Goal: Book appointment/travel/reservation

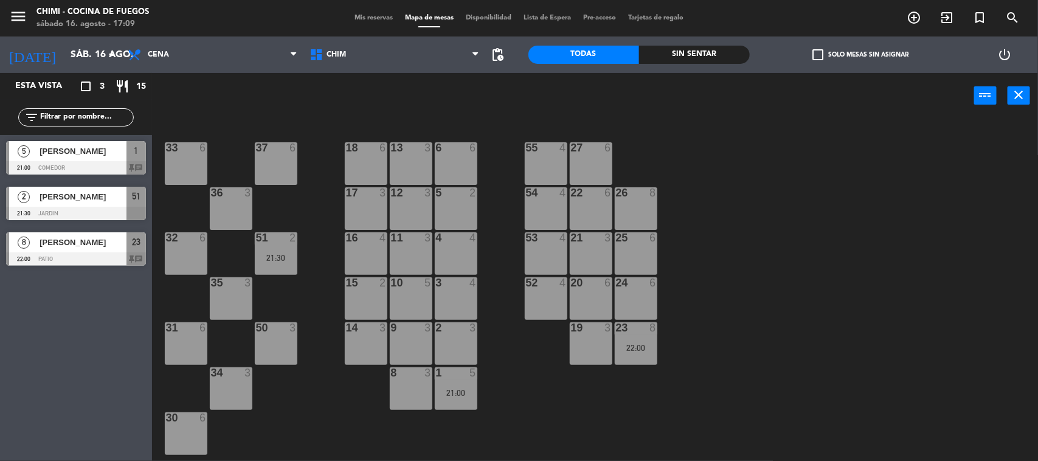
click at [78, 164] on div at bounding box center [76, 167] width 140 height 13
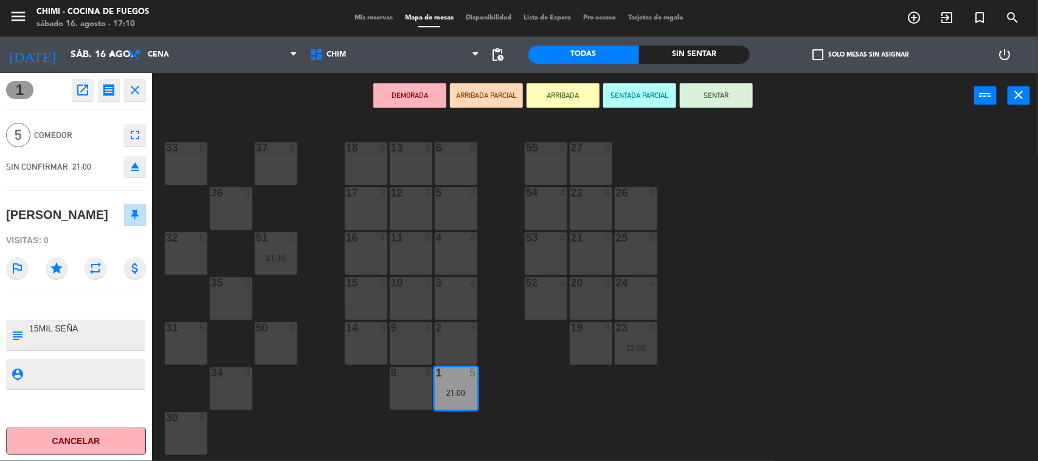
click at [642, 95] on button "SENTADA PARCIAL" at bounding box center [639, 95] width 73 height 24
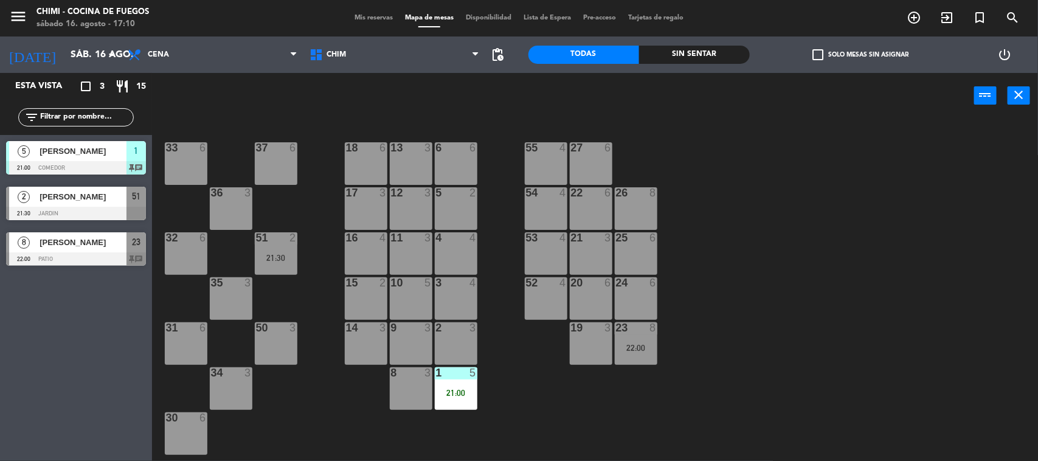
click at [71, 201] on span "[PERSON_NAME]" at bounding box center [83, 196] width 87 height 13
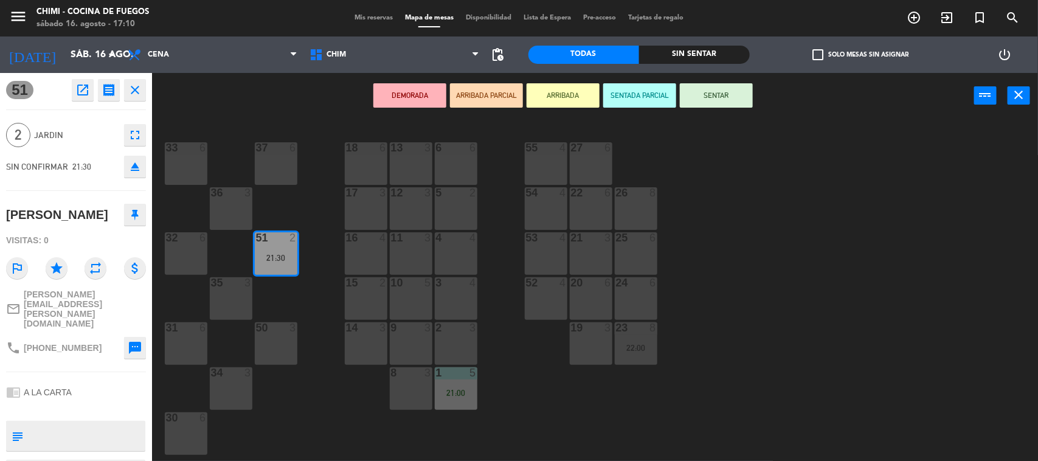
click at [654, 100] on button "SENTADA PARCIAL" at bounding box center [639, 95] width 73 height 24
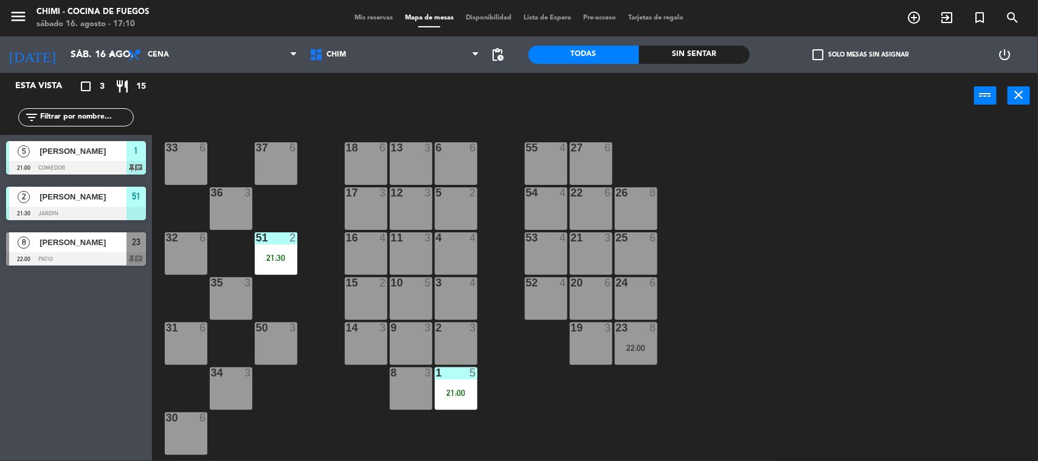
click at [66, 255] on div at bounding box center [76, 258] width 140 height 13
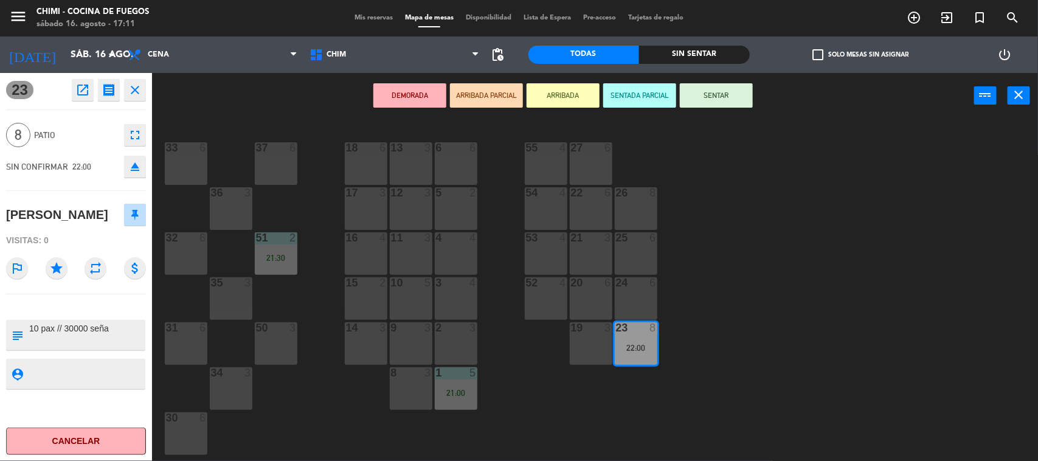
click at [654, 102] on button "SENTADA PARCIAL" at bounding box center [639, 95] width 73 height 24
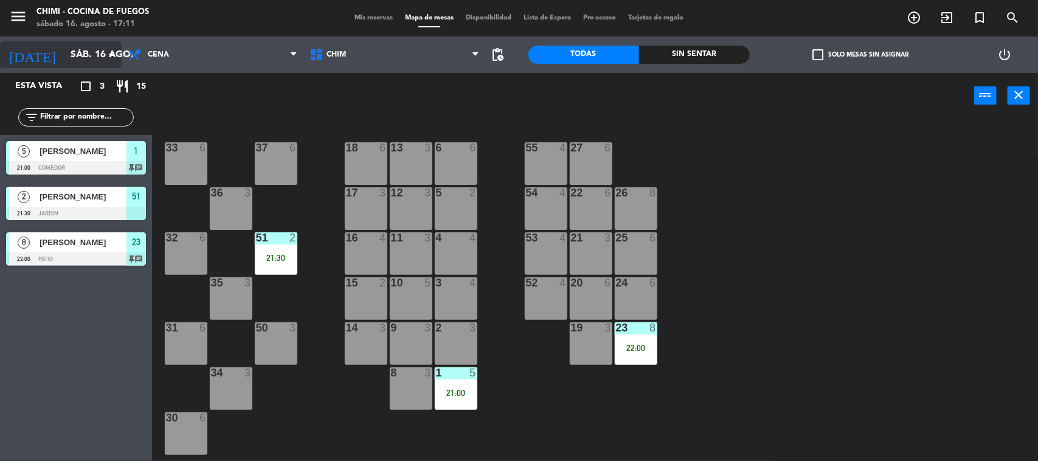
click at [85, 58] on input "sáb. 16 ago." at bounding box center [128, 55] width 128 height 24
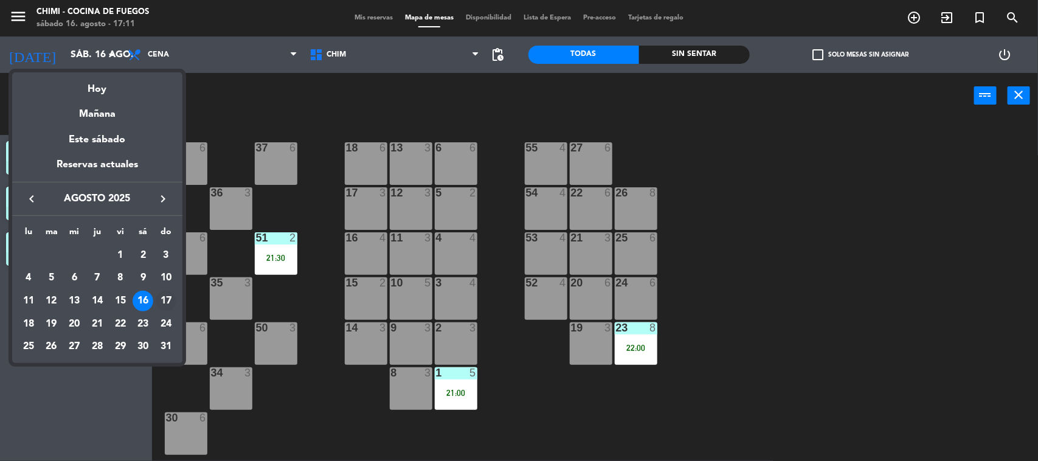
click at [166, 297] on div "17" at bounding box center [166, 301] width 21 height 21
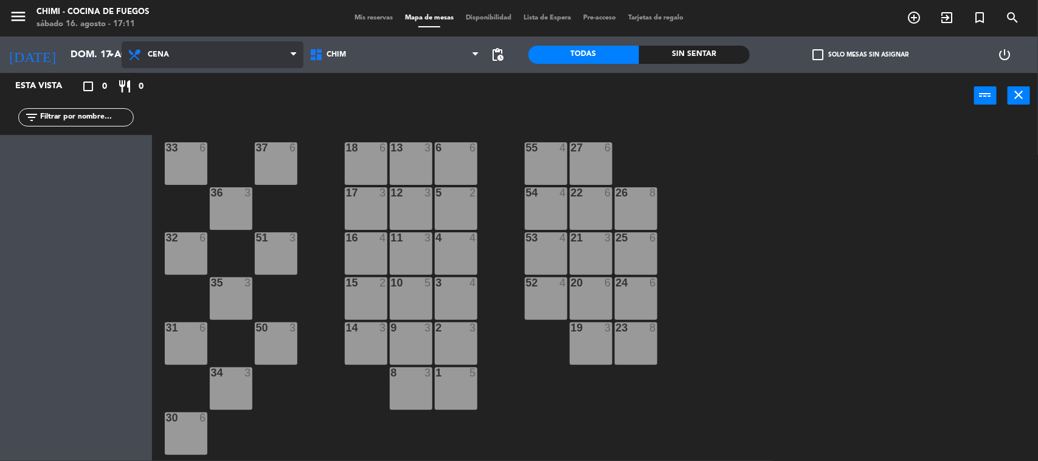
click at [226, 67] on span "Cena" at bounding box center [213, 54] width 182 height 27
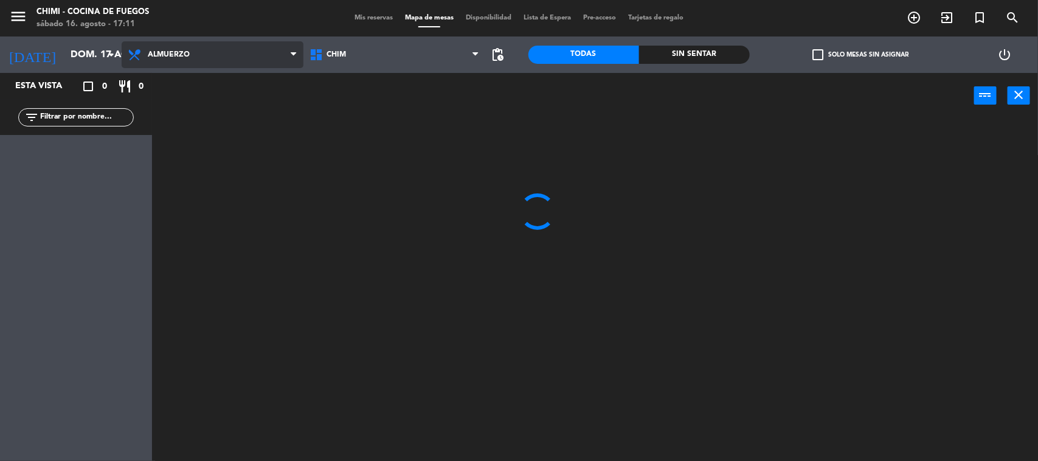
click at [212, 89] on ng-component "menu CHIMI - Cocina de Fuegos [DATE] 16. agosto - 17:11 Mis reservas Mapa de me…" at bounding box center [519, 231] width 1038 height 463
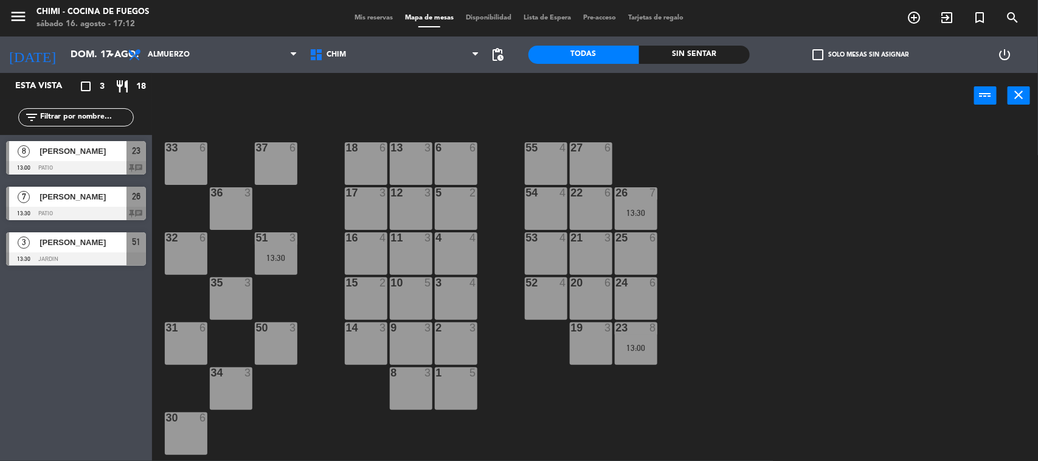
click at [79, 154] on span "[PERSON_NAME]" at bounding box center [83, 151] width 87 height 13
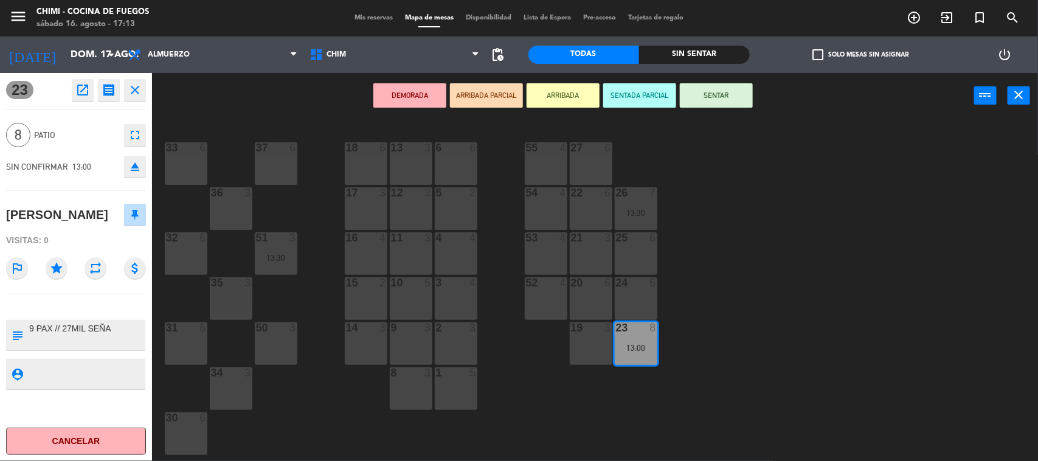
click at [672, 98] on button "SENTADA PARCIAL" at bounding box center [639, 95] width 73 height 24
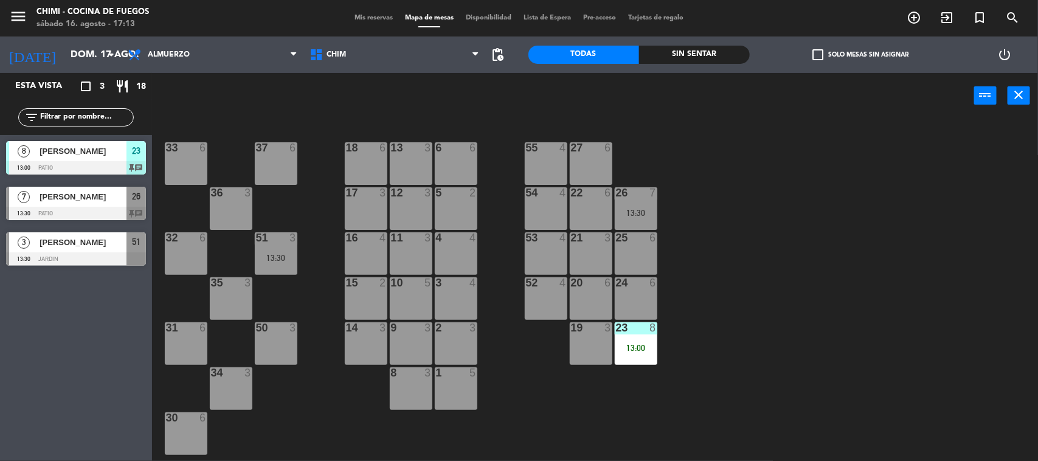
click at [73, 207] on div at bounding box center [76, 213] width 140 height 13
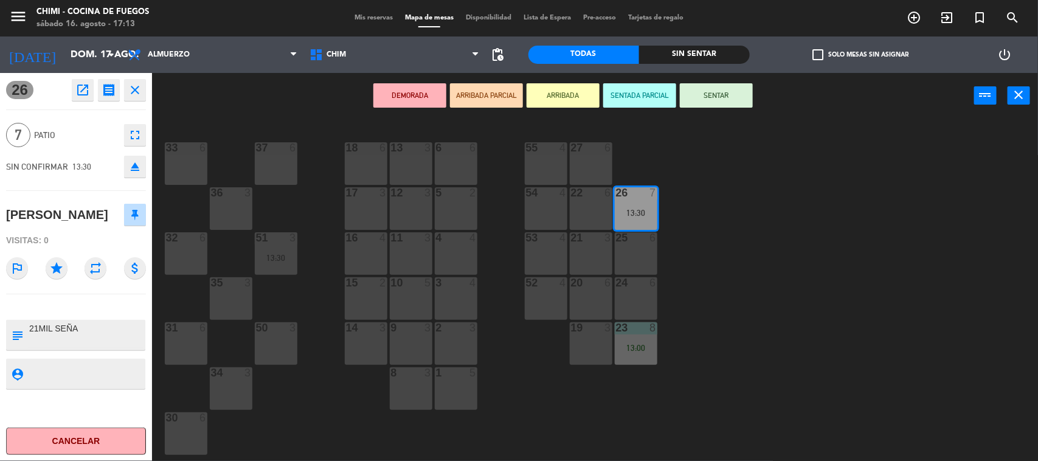
click at [639, 88] on button "SENTADA PARCIAL" at bounding box center [639, 95] width 73 height 24
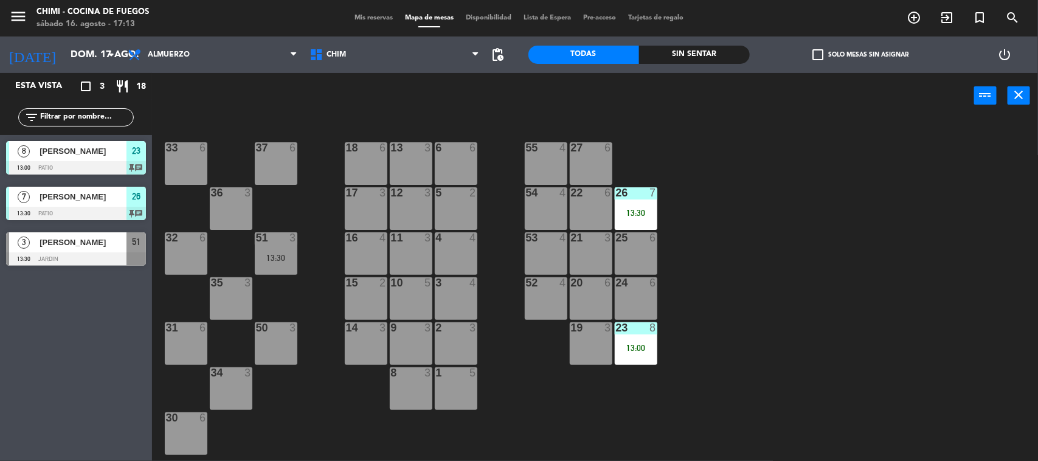
click at [63, 257] on div at bounding box center [76, 258] width 140 height 13
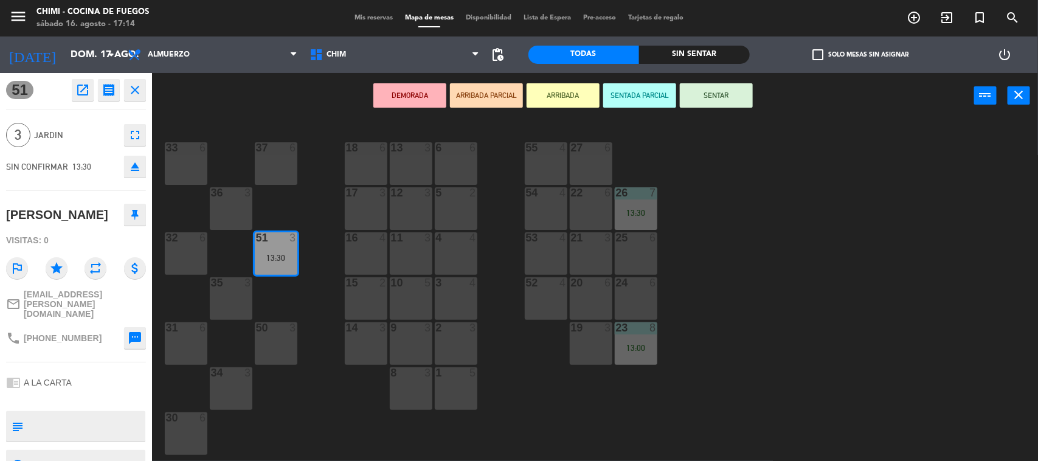
click at [652, 92] on button "SENTADA PARCIAL" at bounding box center [639, 95] width 73 height 24
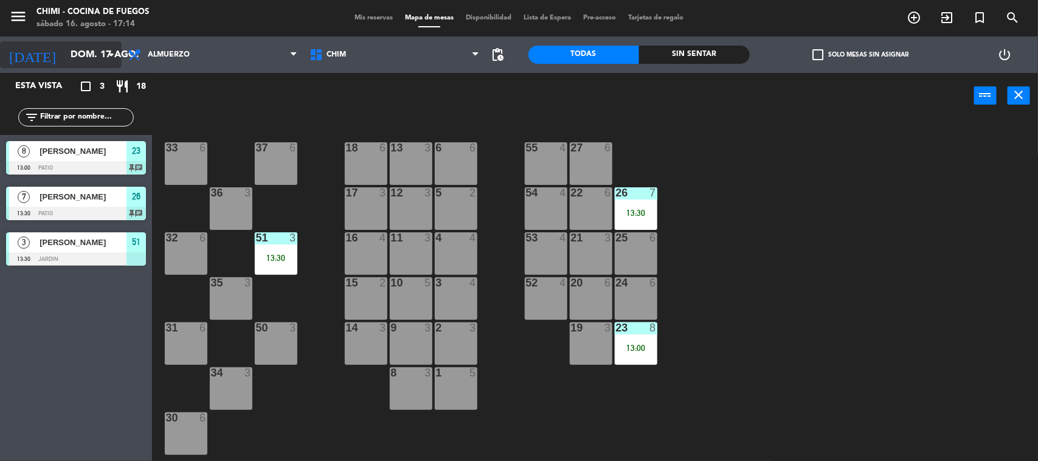
click at [105, 60] on icon "arrow_drop_down" at bounding box center [111, 54] width 15 height 15
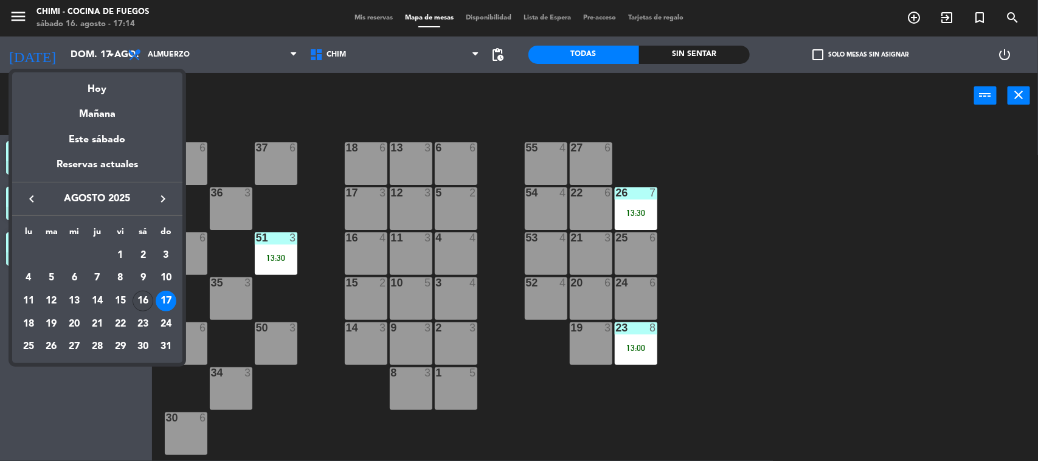
click at [138, 299] on div "16" at bounding box center [143, 301] width 21 height 21
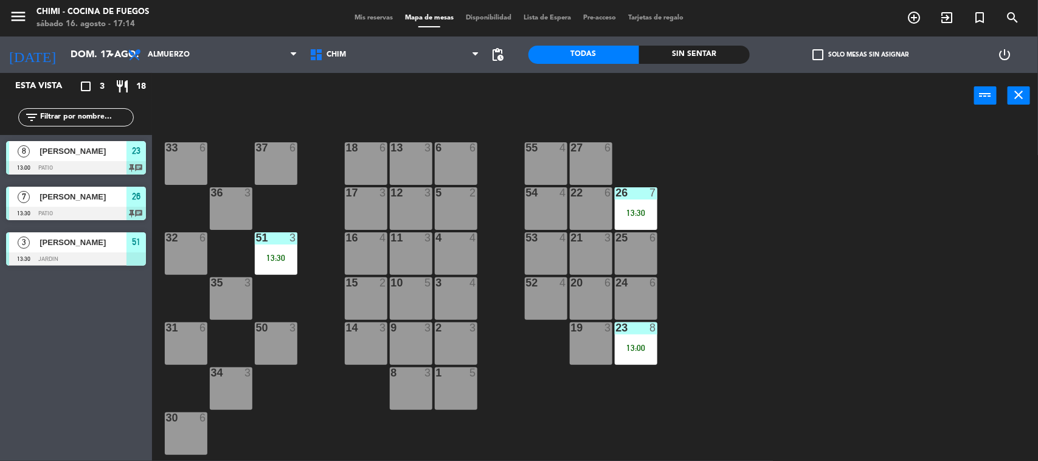
type input "sáb. 16 ago."
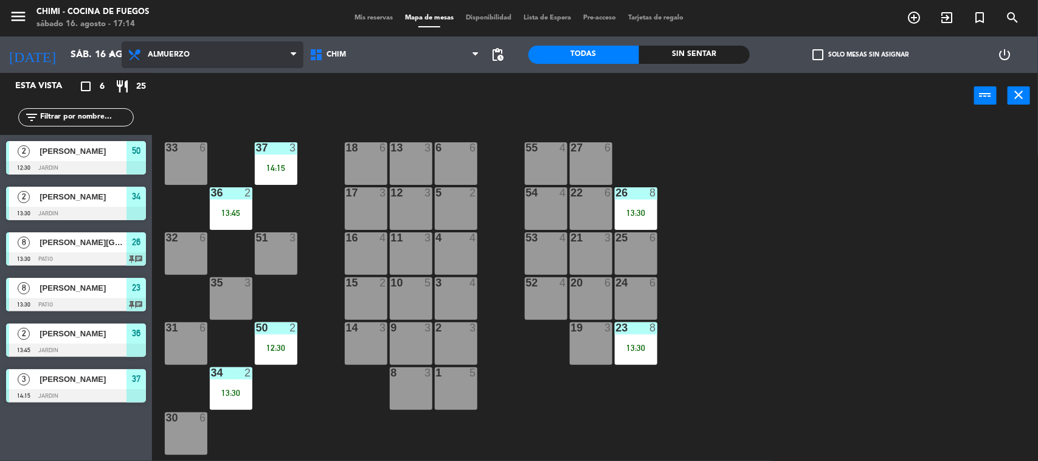
click at [174, 65] on span "Almuerzo" at bounding box center [213, 54] width 182 height 27
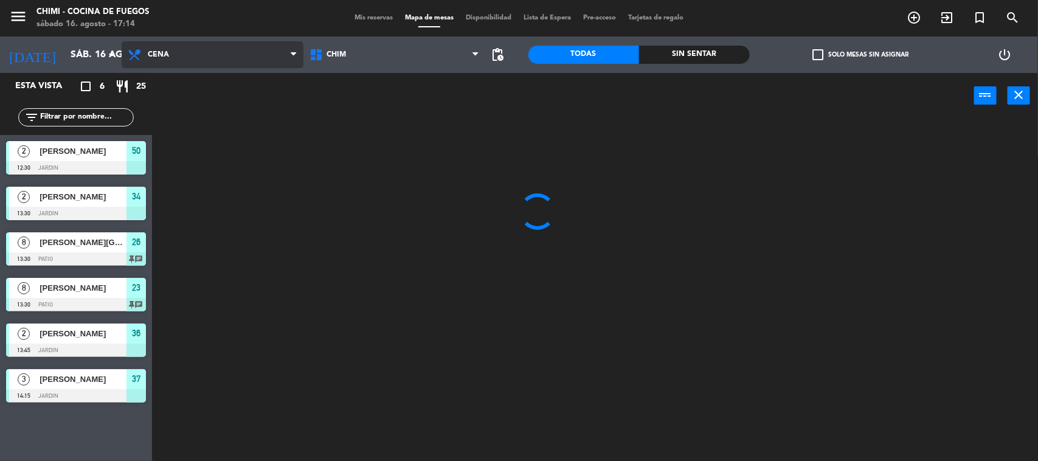
click at [232, 108] on ng-component "menu CHIMI - Cocina de Fuegos [DATE] 16. agosto - 17:14 Mis reservas Mapa de me…" at bounding box center [519, 231] width 1038 height 463
